Goal: Navigation & Orientation: Find specific page/section

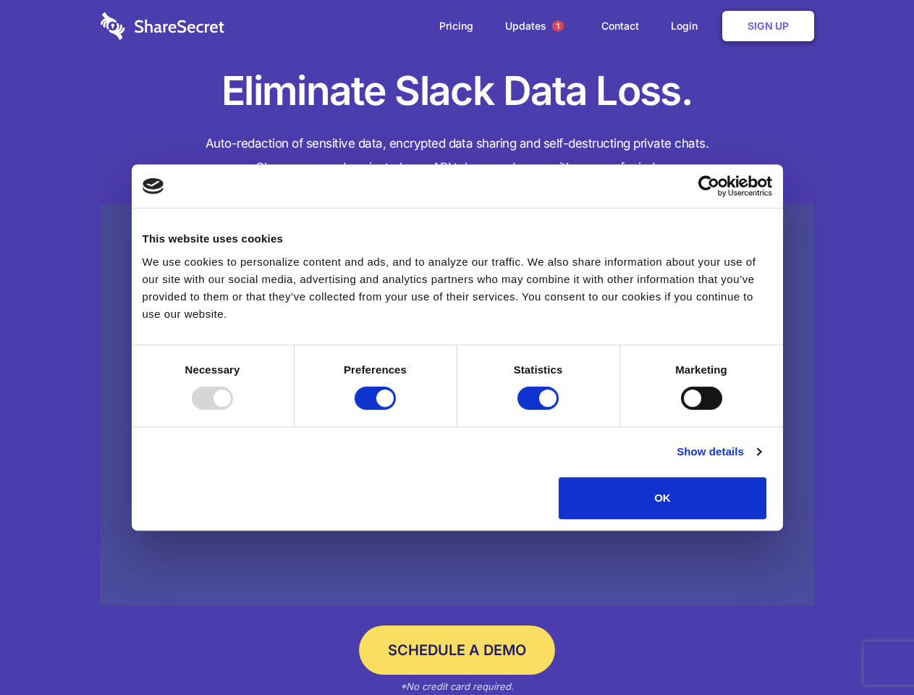
click at [233, 410] on div at bounding box center [212, 398] width 41 height 23
click at [396, 410] on input "Preferences" at bounding box center [375, 398] width 41 height 23
checkbox input "false"
click at [540, 410] on input "Statistics" at bounding box center [538, 398] width 41 height 23
checkbox input "false"
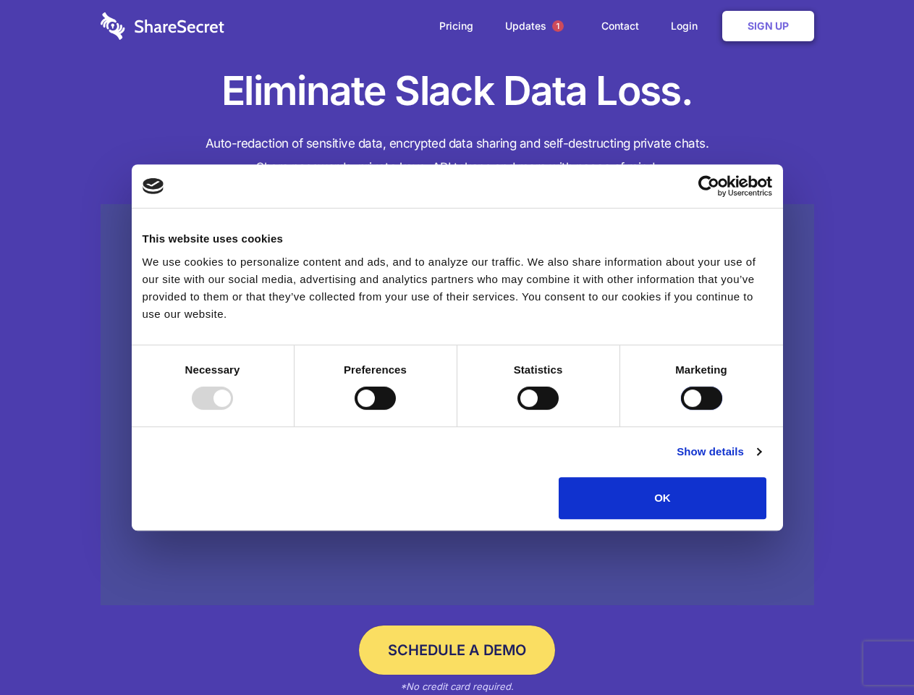
click at [681, 410] on input "Marketing" at bounding box center [701, 398] width 41 height 23
checkbox input "true"
click at [761, 460] on link "Show details" at bounding box center [719, 451] width 84 height 17
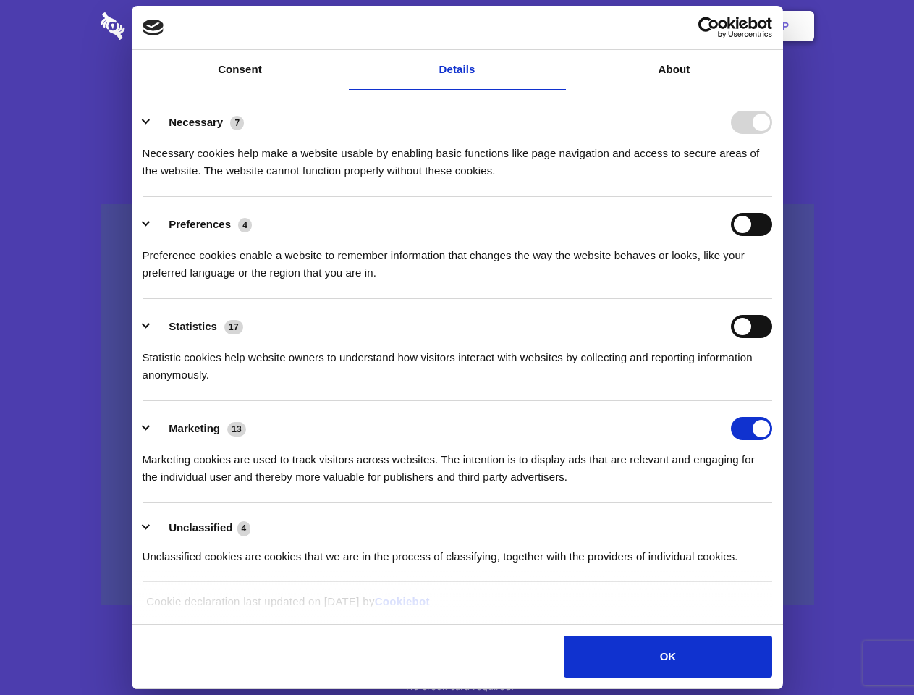
click at [773, 197] on li "Necessary 7 Necessary cookies help make a website usable by enabling basic func…" at bounding box center [458, 146] width 630 height 102
click at [557, 26] on span "1" at bounding box center [558, 26] width 12 height 12
